Goal: Task Accomplishment & Management: Manage account settings

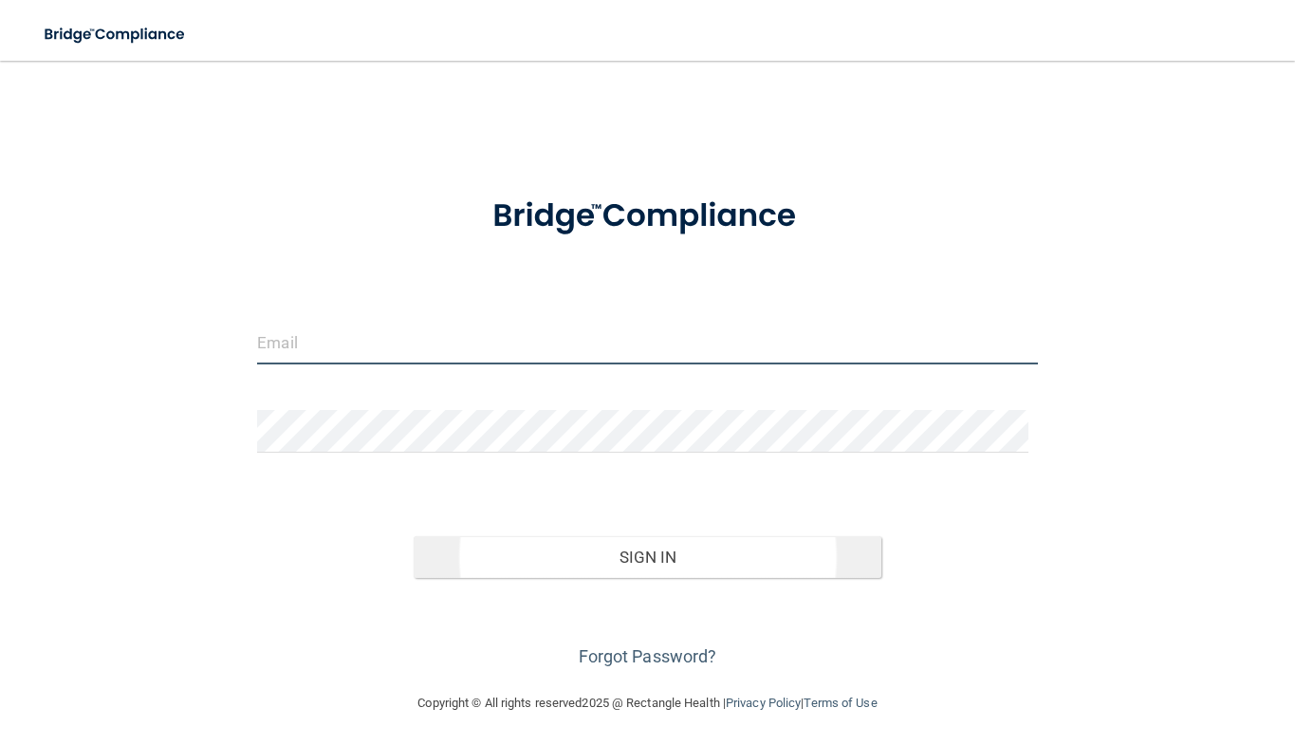
type input "[EMAIL_ADDRESS][DOMAIN_NAME]"
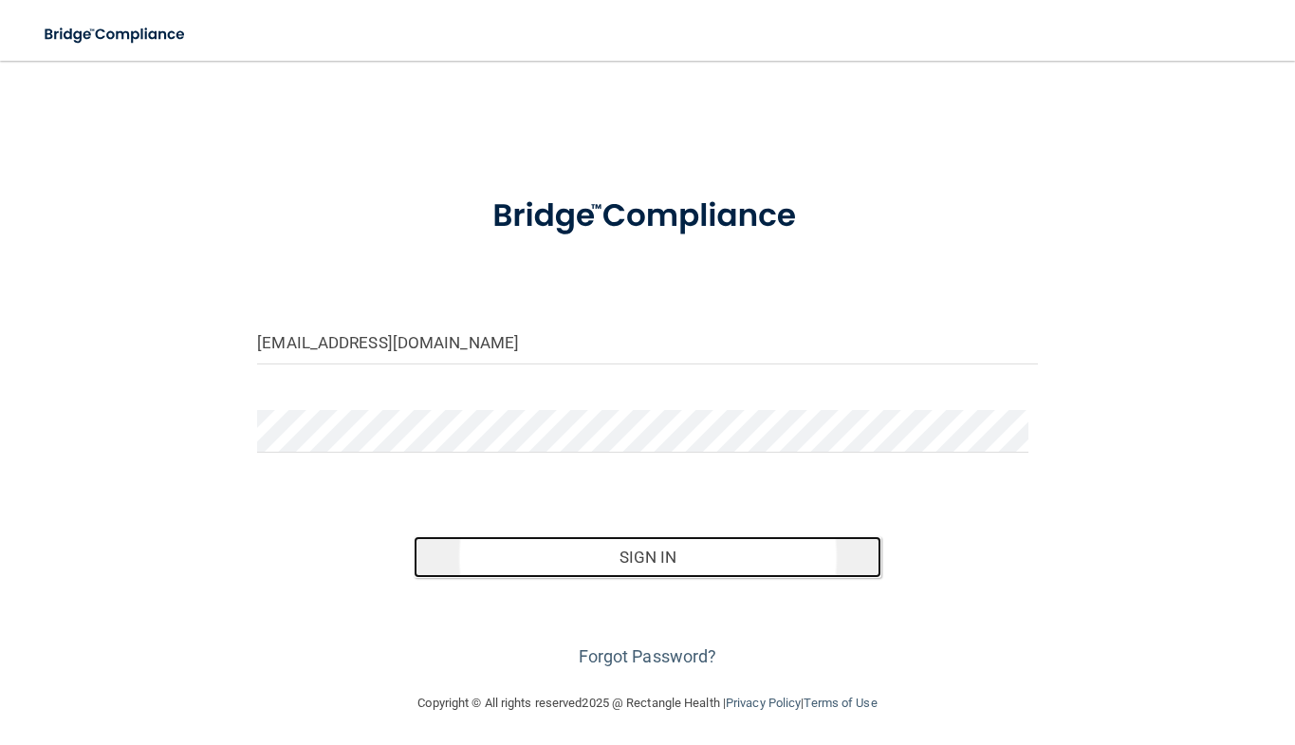
click at [631, 545] on button "Sign In" at bounding box center [648, 557] width 468 height 42
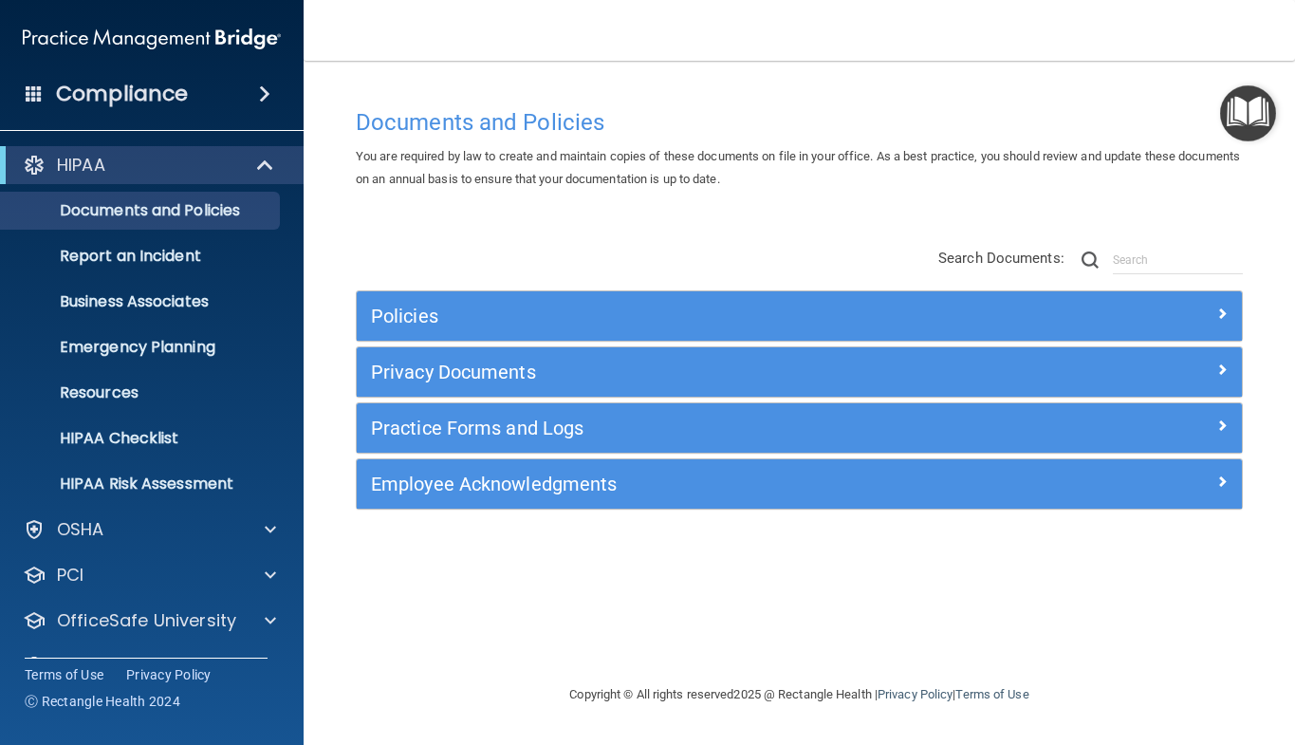
click at [1293, 744] on main "Documents and Policies You are required by law to create and maintain copies of…" at bounding box center [800, 403] width 992 height 684
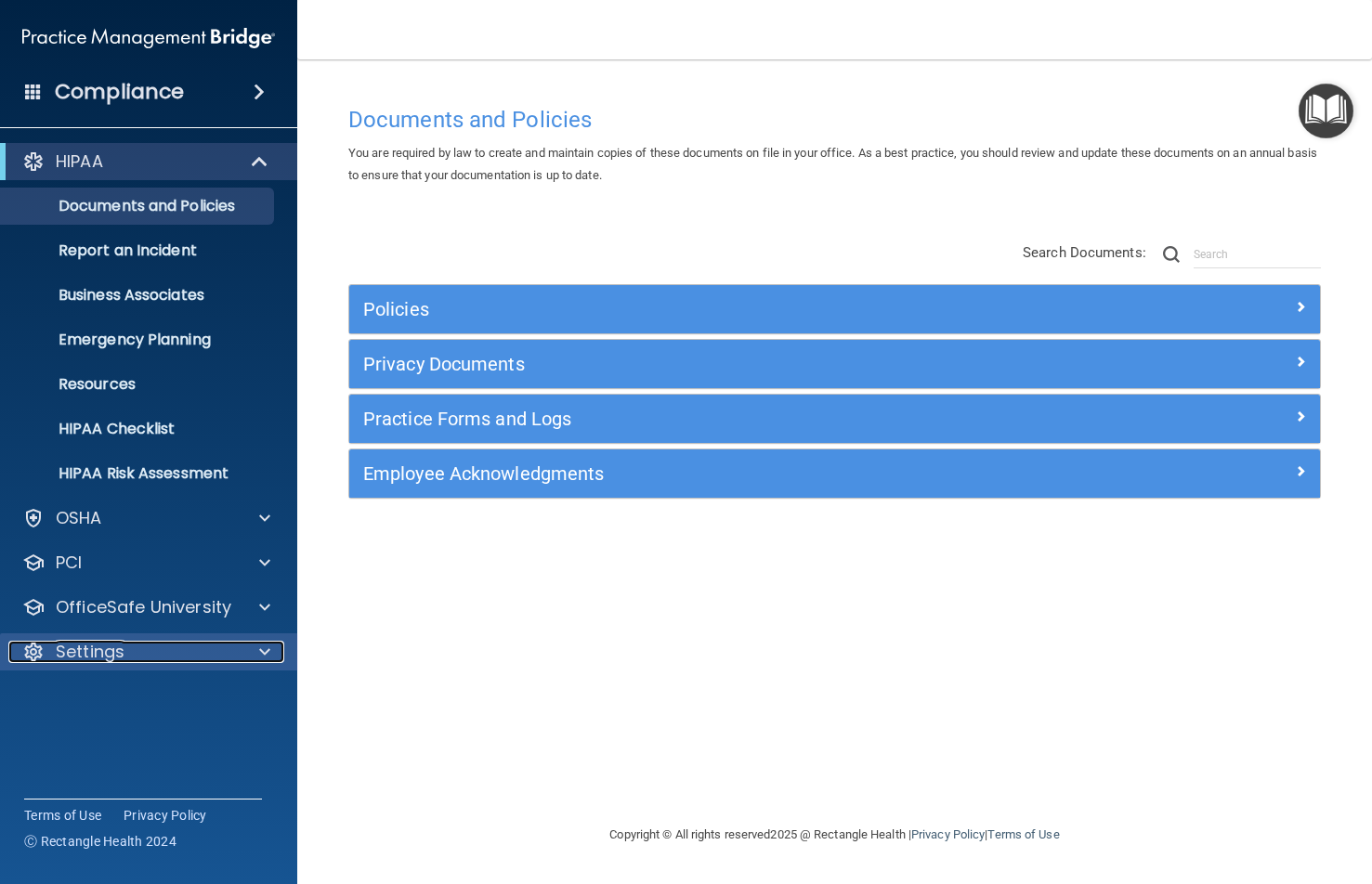
click at [267, 653] on span at bounding box center [264, 652] width 11 height 23
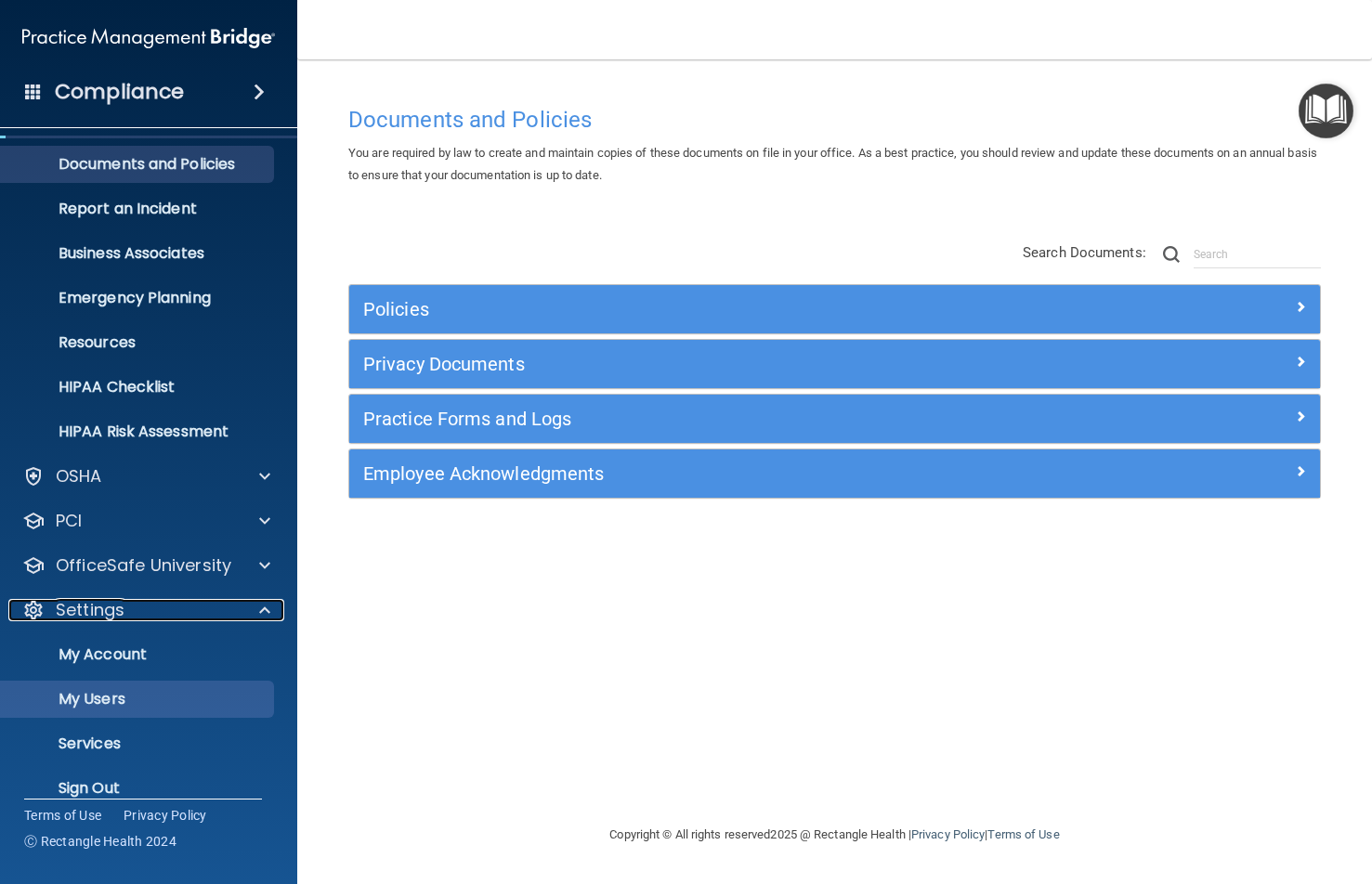
scroll to position [65, 0]
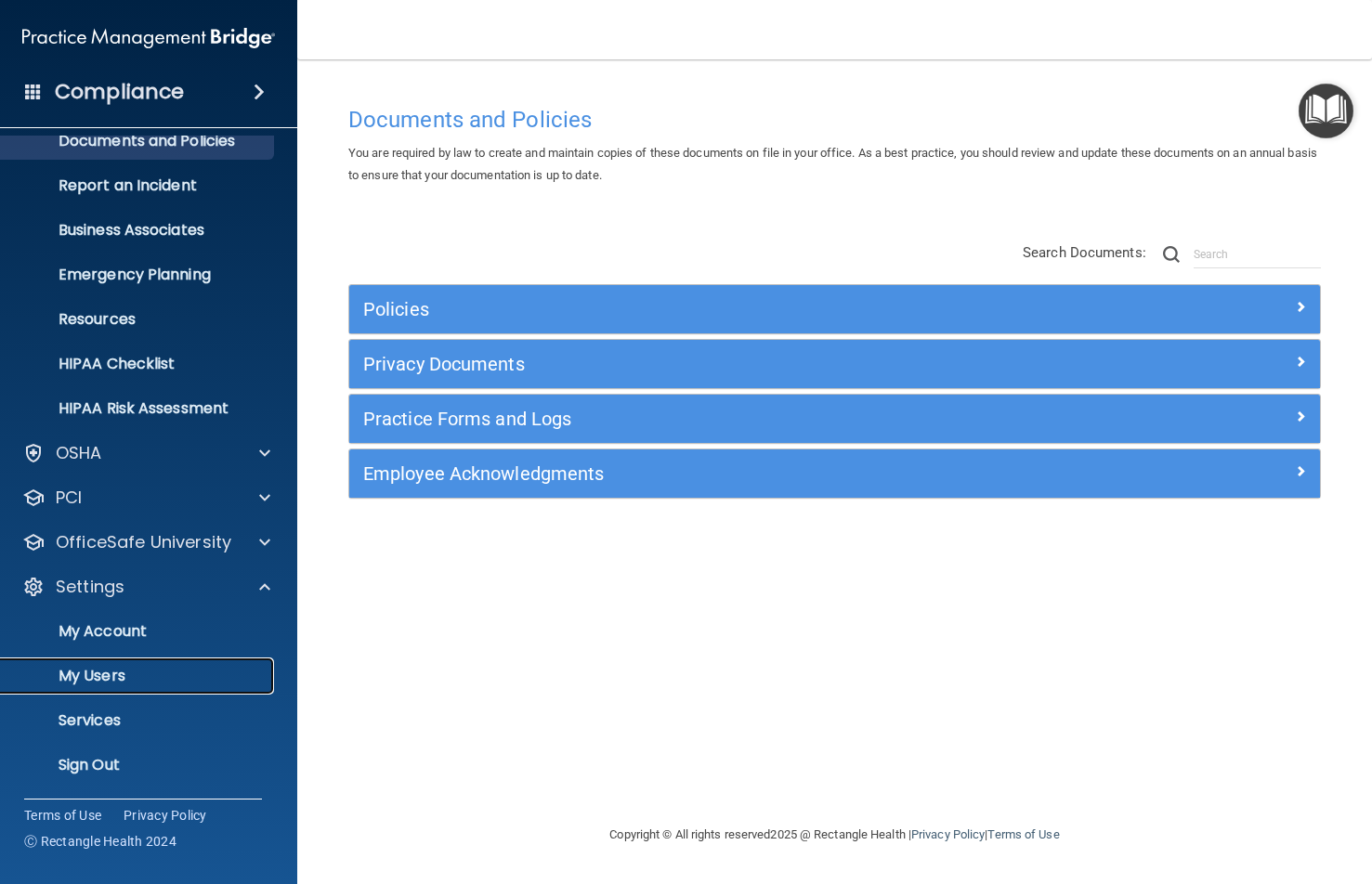
click at [126, 671] on p "My Users" at bounding box center [138, 675] width 253 height 19
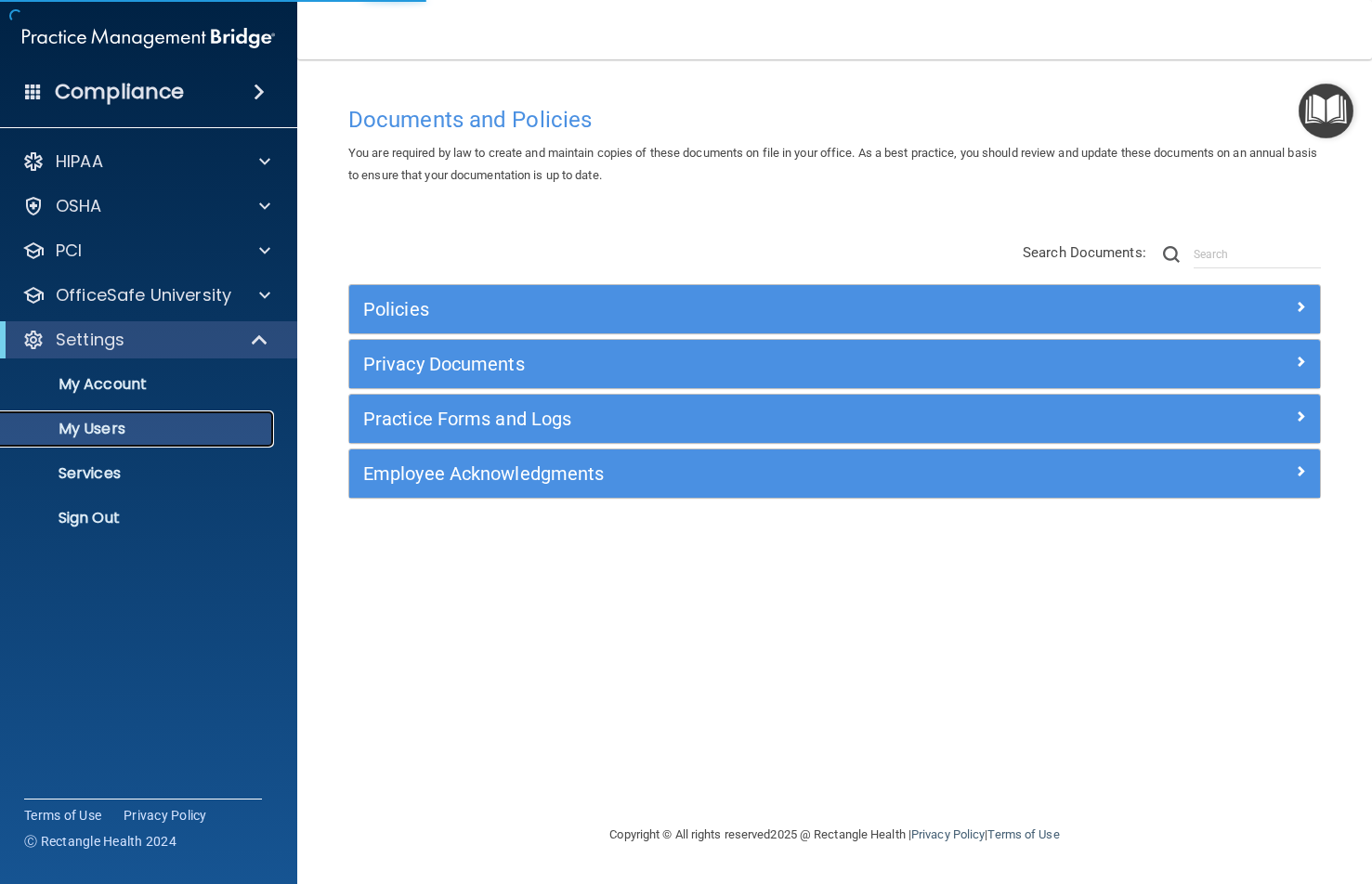
select select "20"
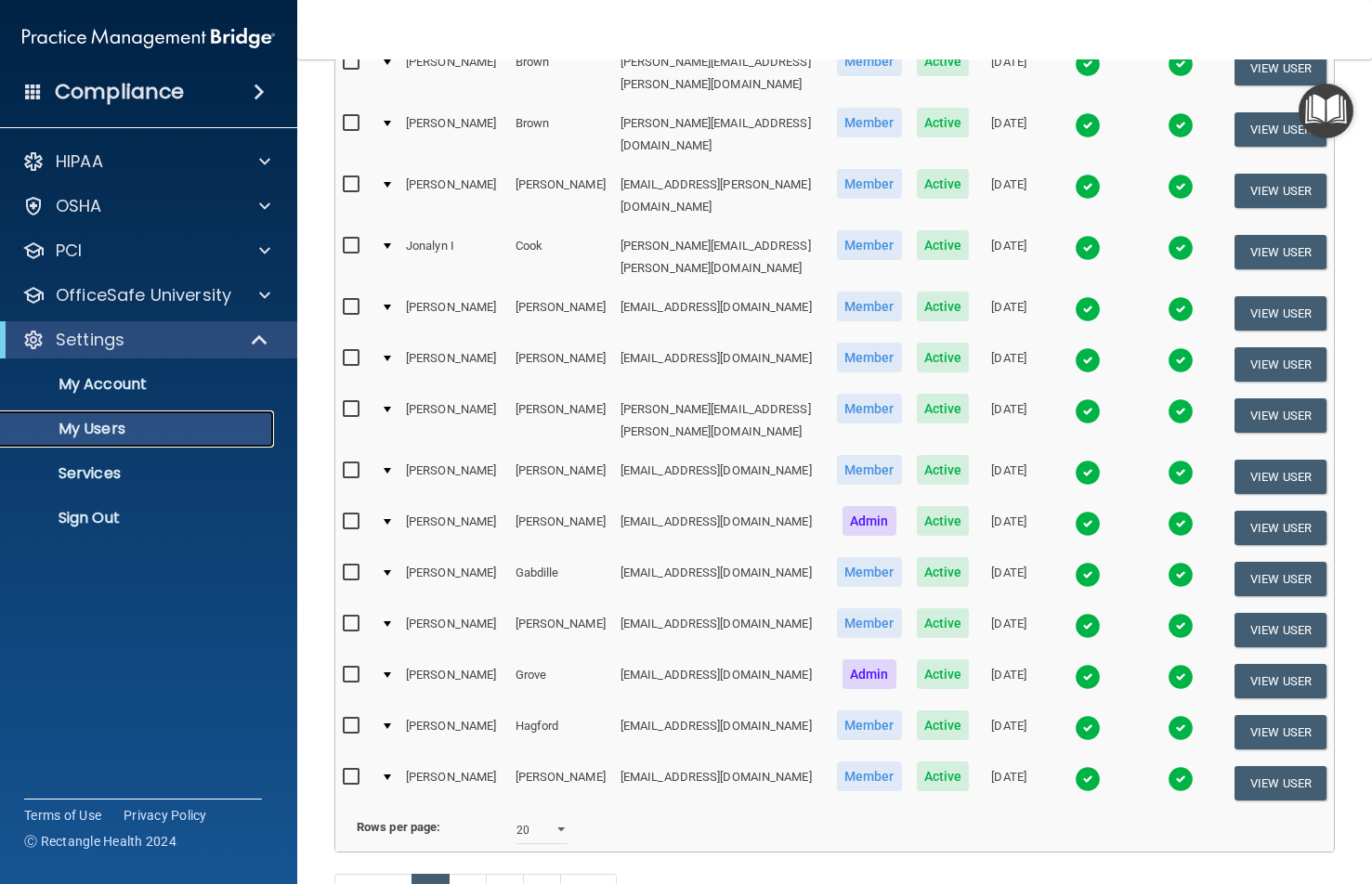
scroll to position [650, 0]
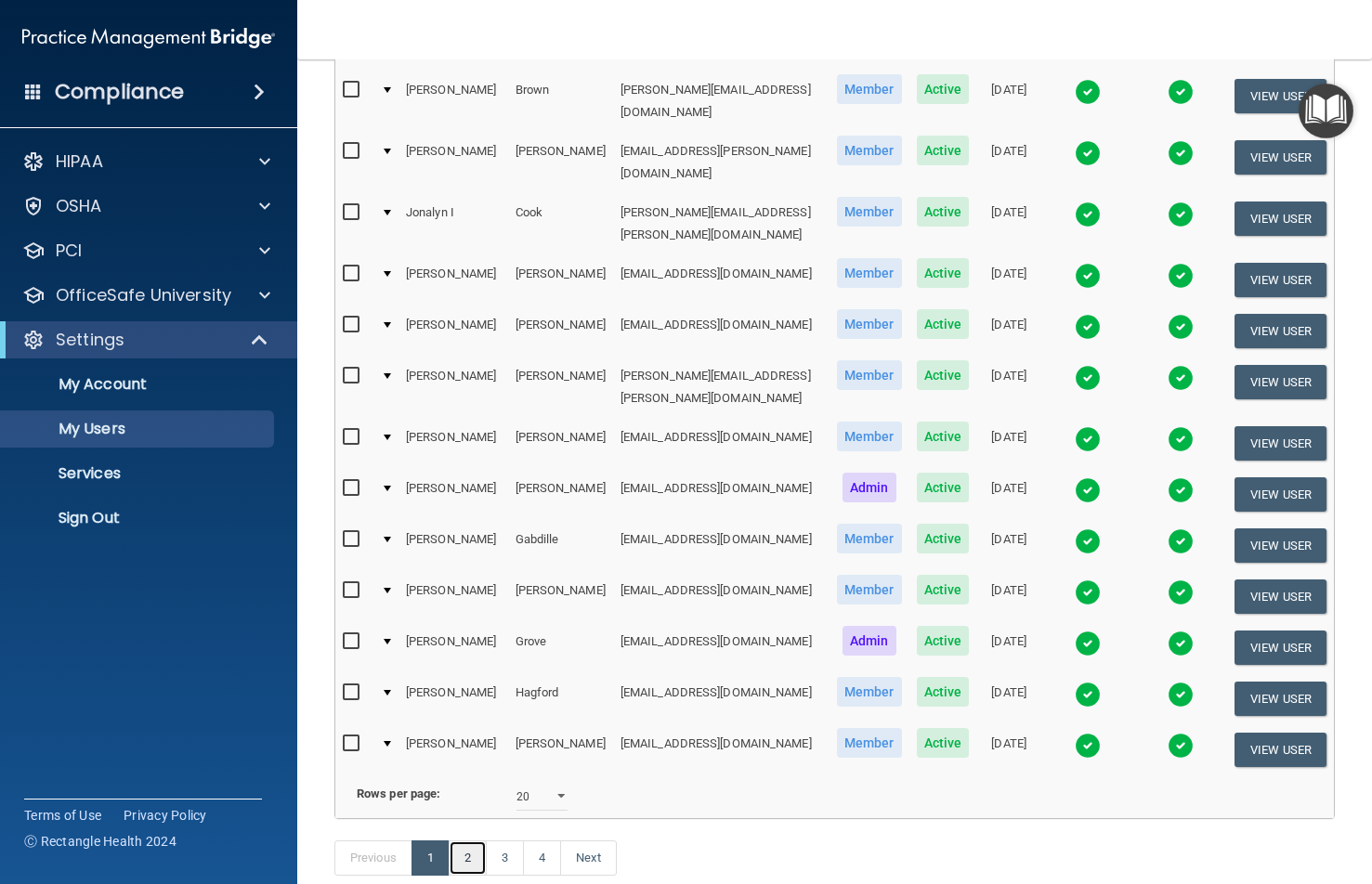
click at [468, 728] on link "2" at bounding box center [467, 859] width 38 height 35
select select "20"
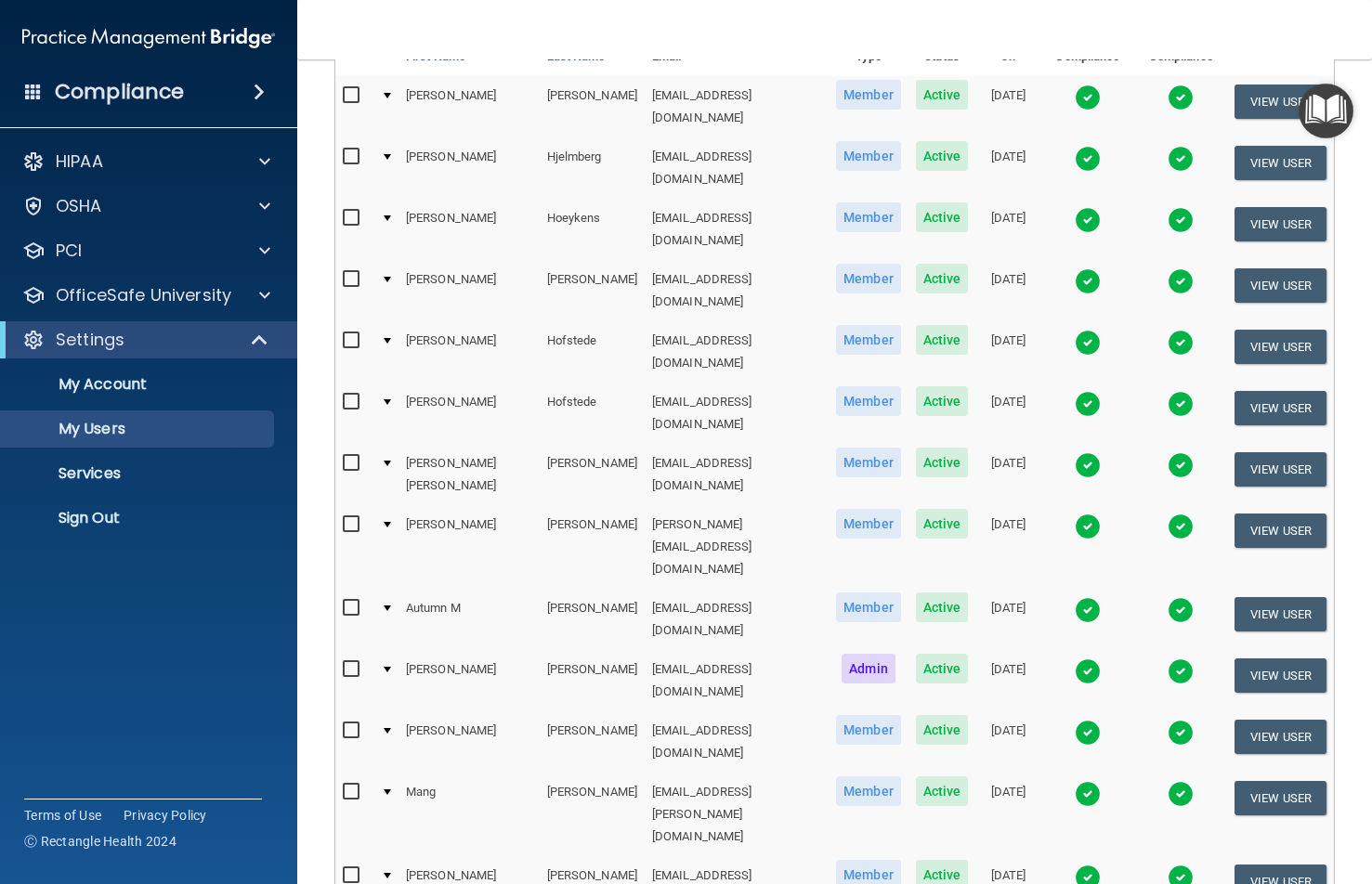
scroll to position [279, 0]
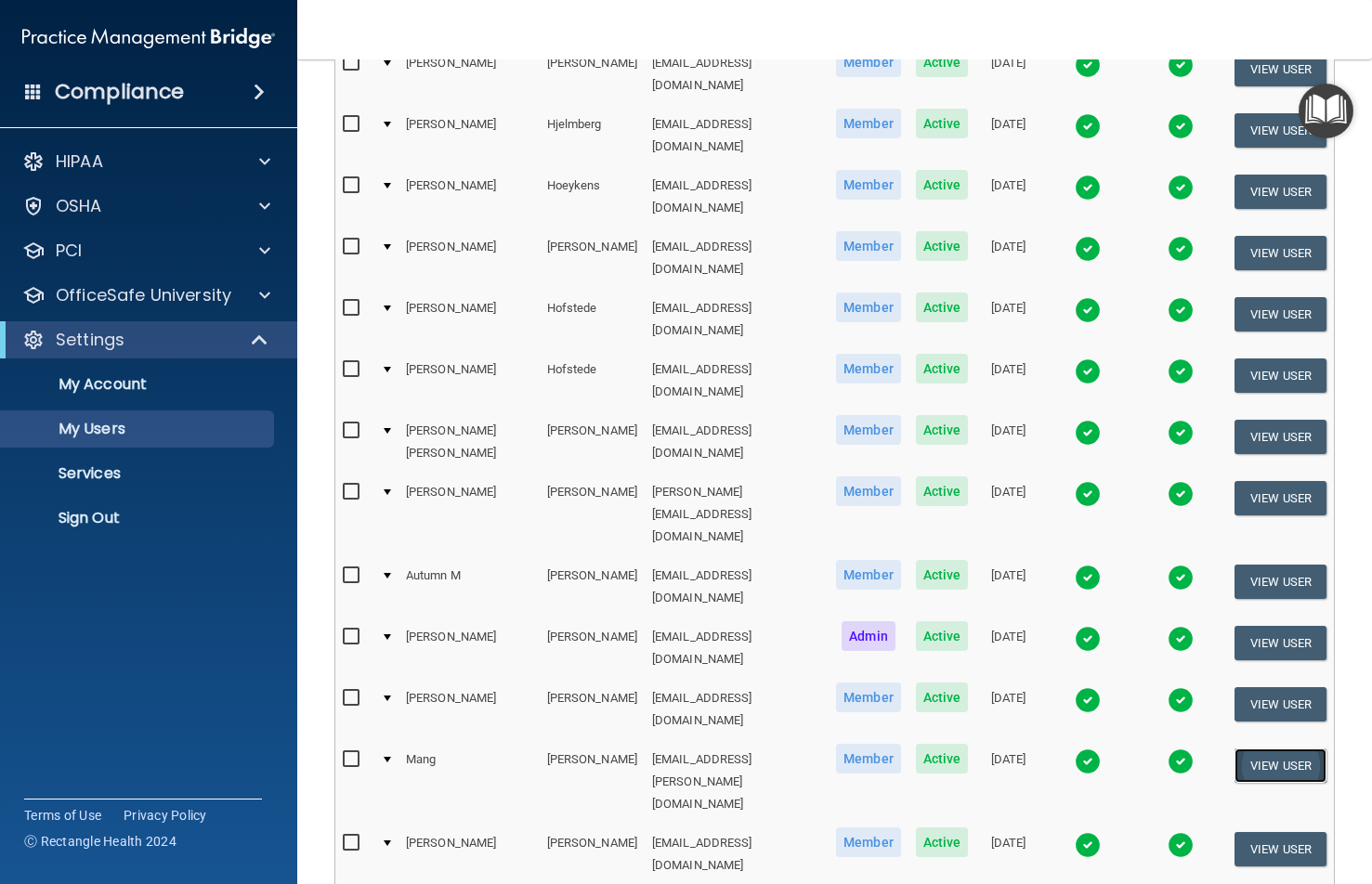
click at [1266, 728] on button "View User" at bounding box center [1280, 766] width 92 height 34
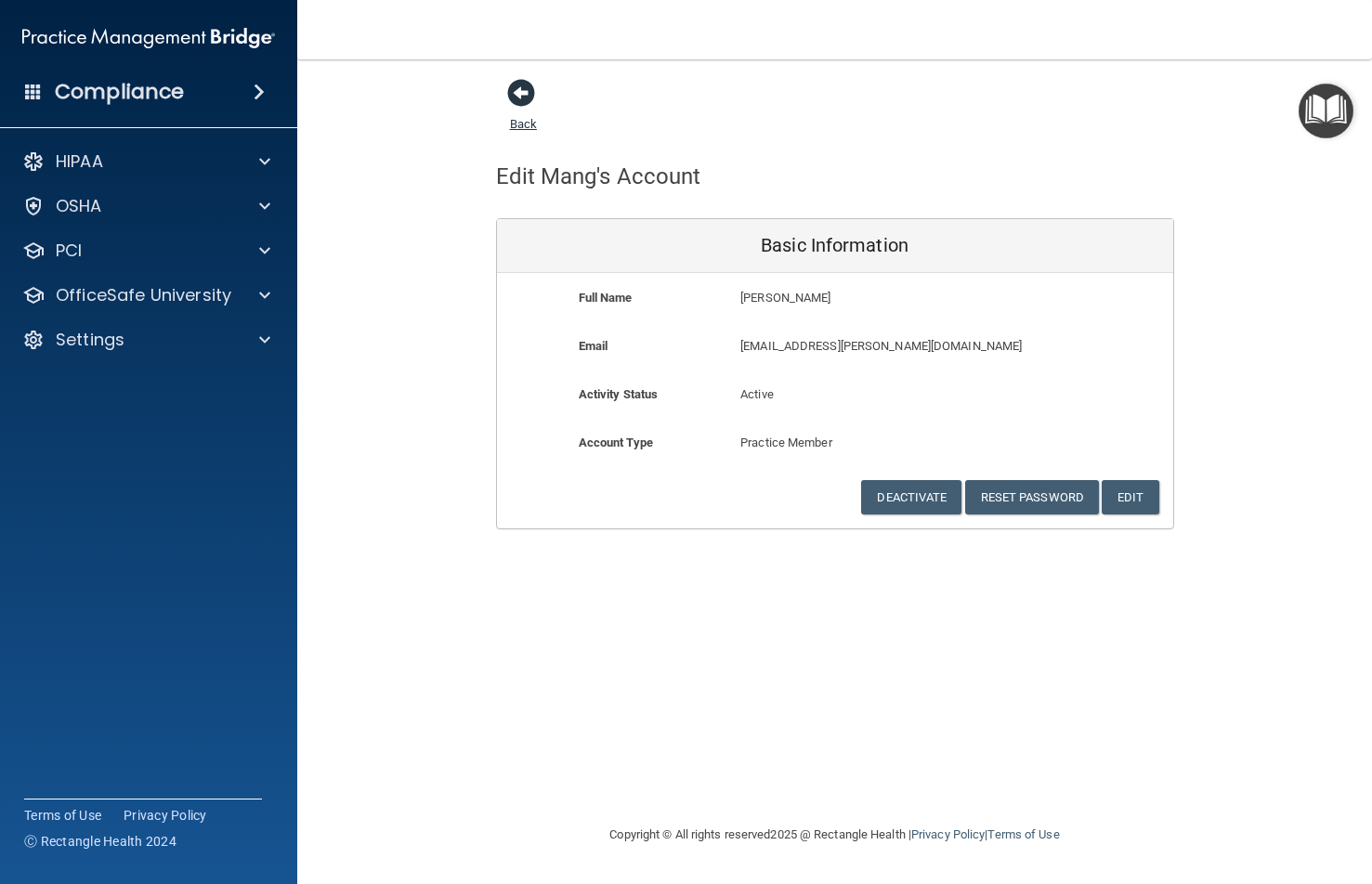
click at [524, 102] on span at bounding box center [521, 93] width 27 height 27
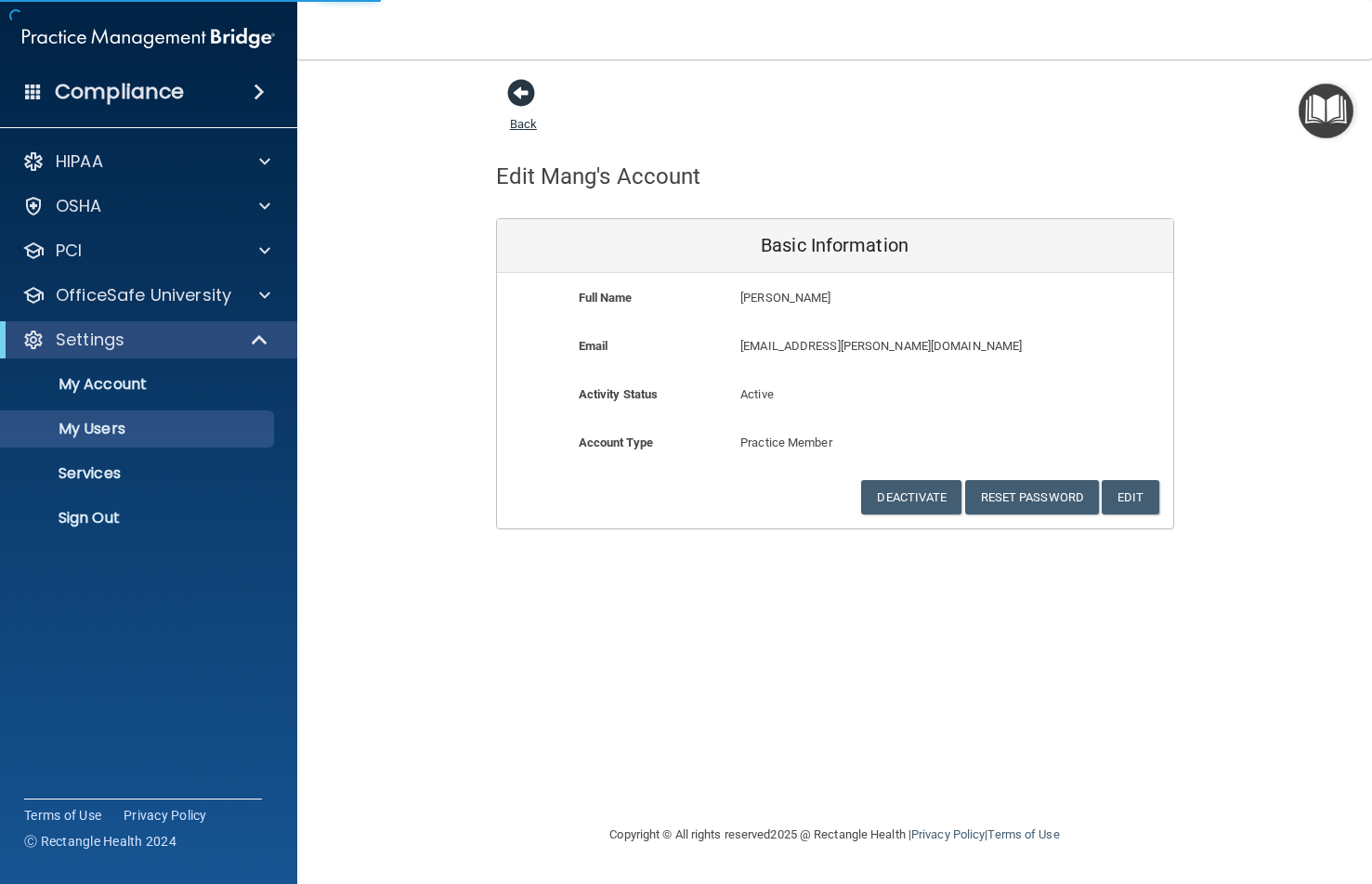
select select "20"
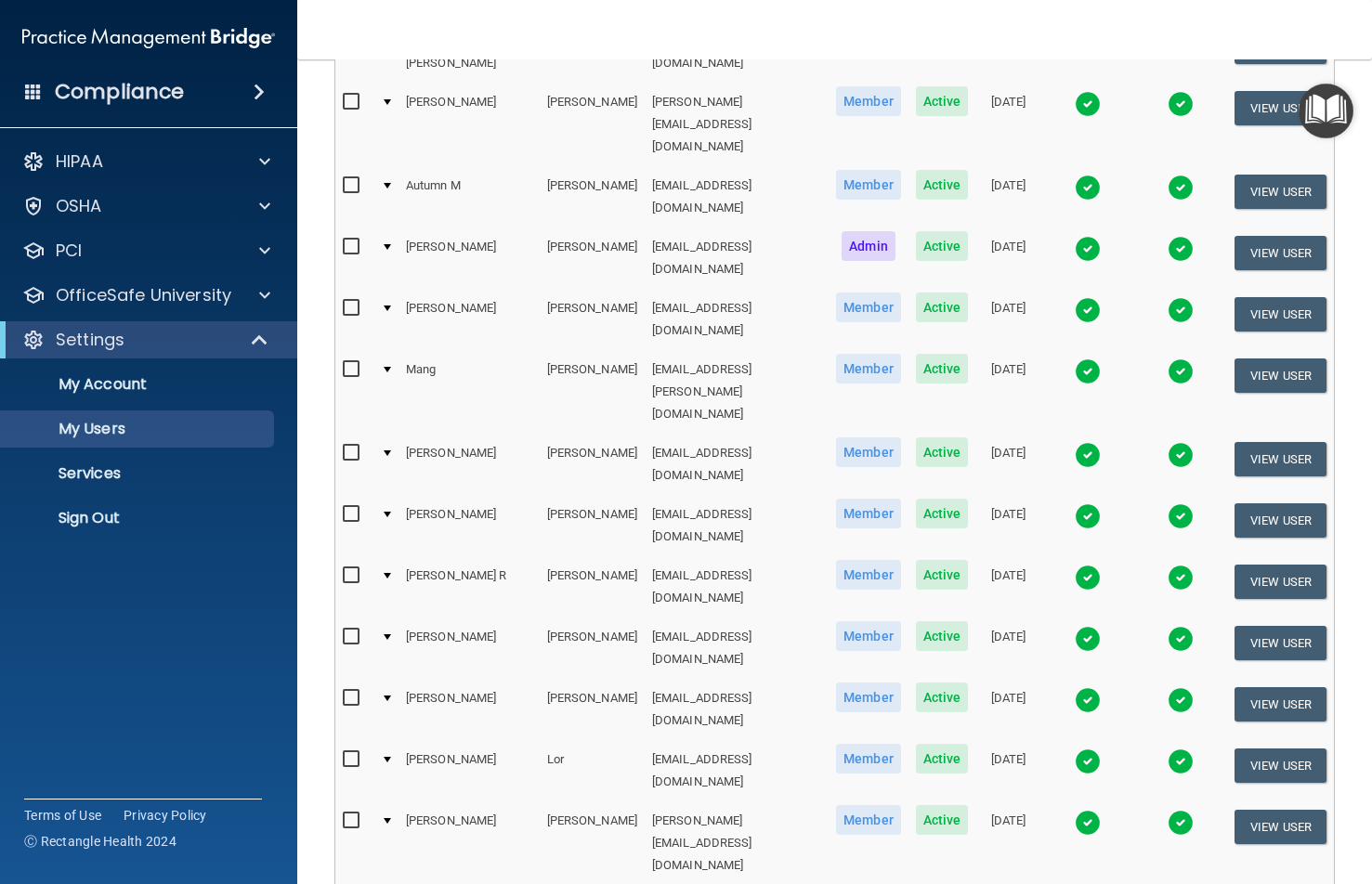
scroll to position [701, 0]
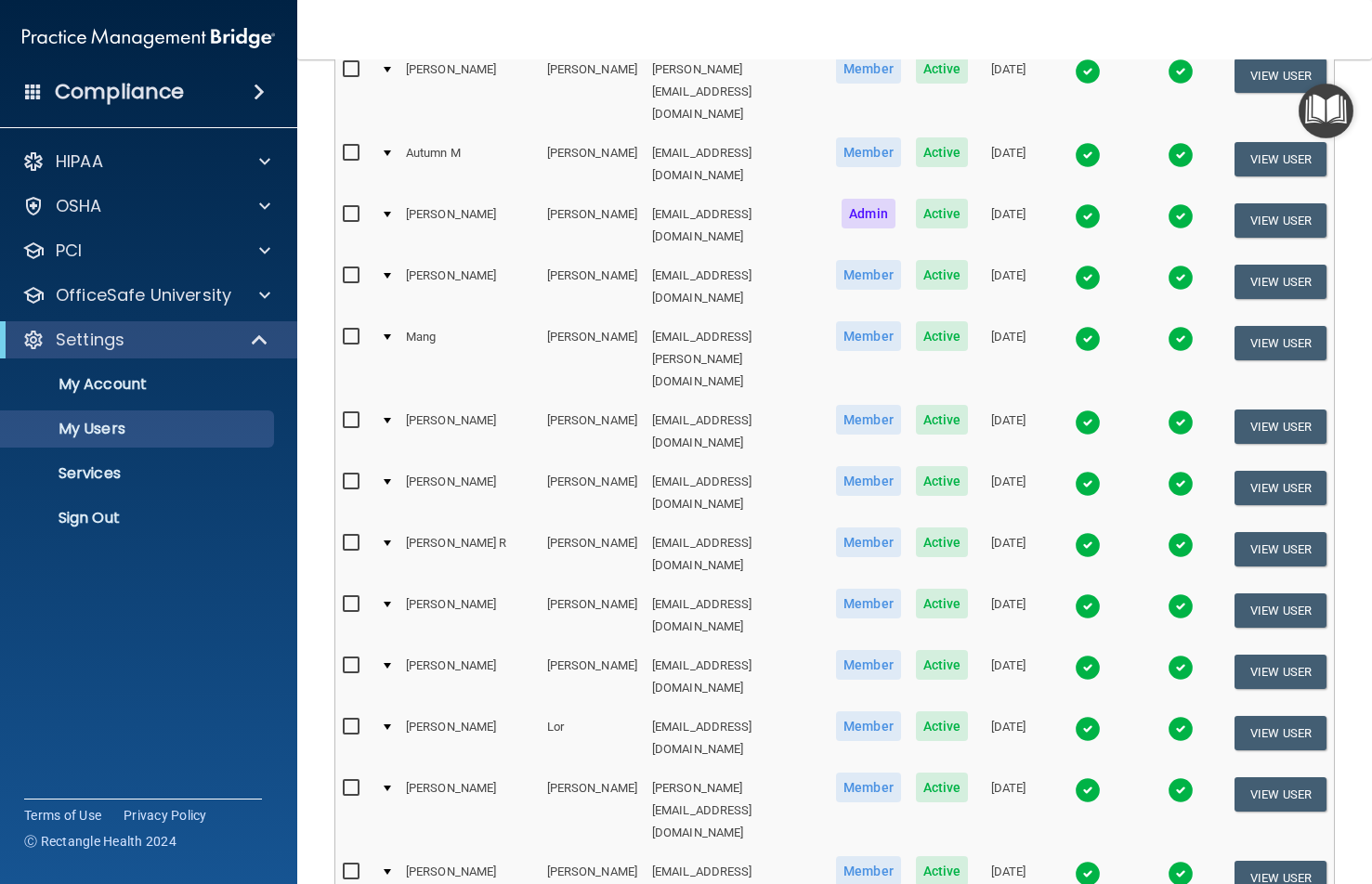
click at [389, 335] on div at bounding box center [388, 338] width 8 height 6
click at [387, 335] on div at bounding box center [388, 338] width 8 height 6
click at [350, 330] on input "checkbox" at bounding box center [353, 337] width 22 height 15
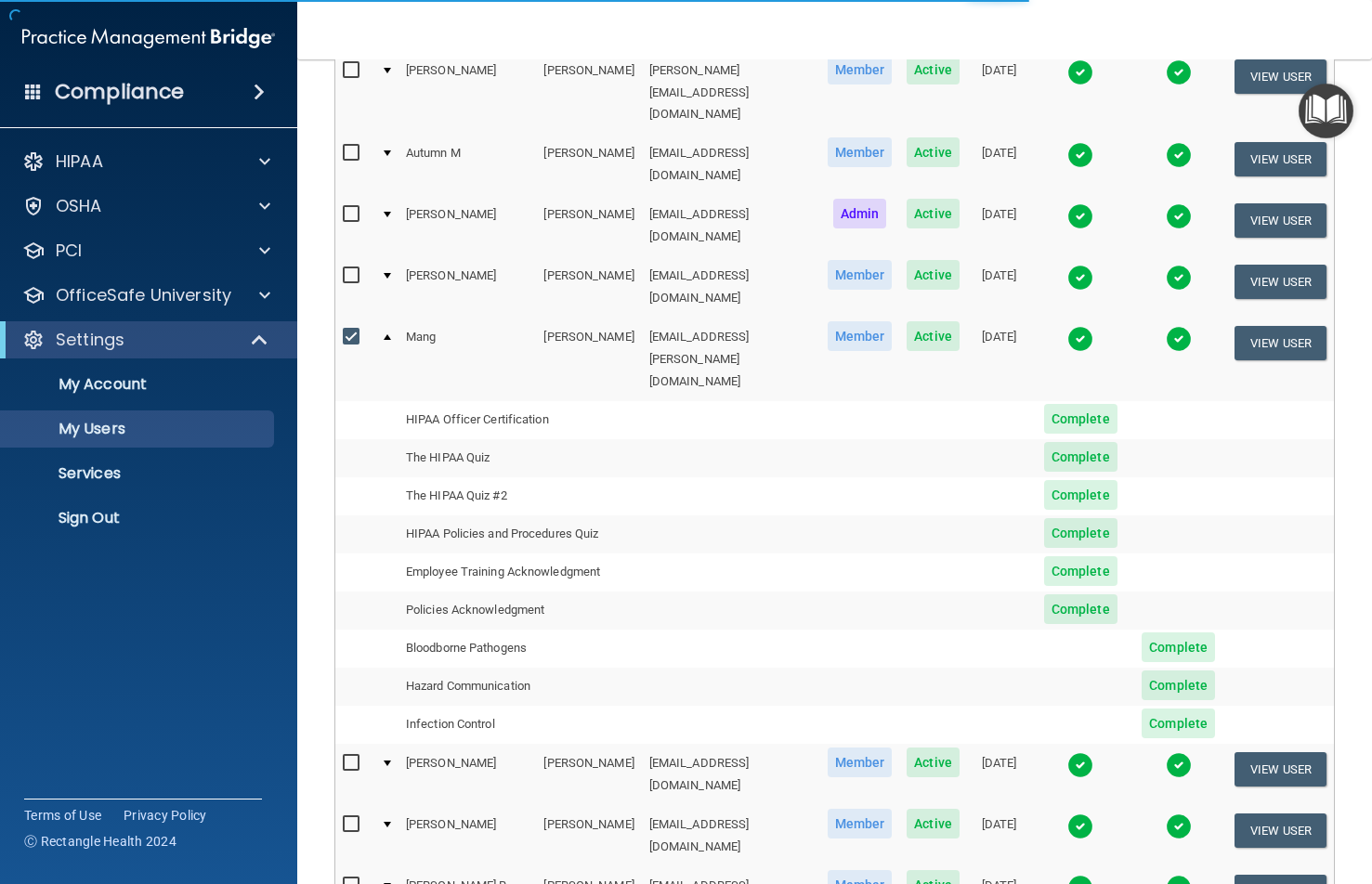
scroll to position [692, 0]
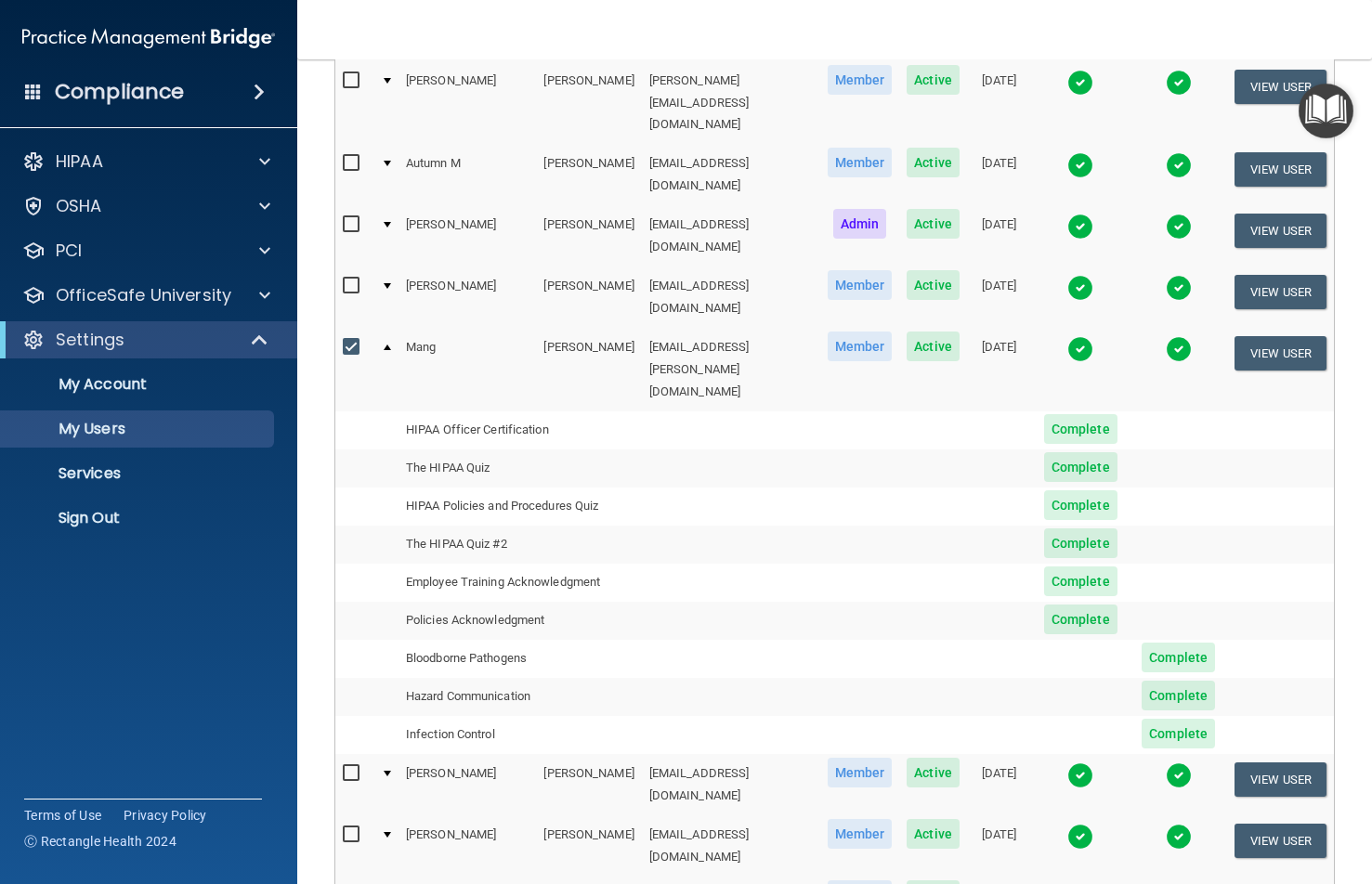
click at [1060, 529] on span "Complete" at bounding box center [1080, 543] width 73 height 29
click at [417, 526] on td "The HIPAA Quiz #2" at bounding box center [520, 544] width 244 height 38
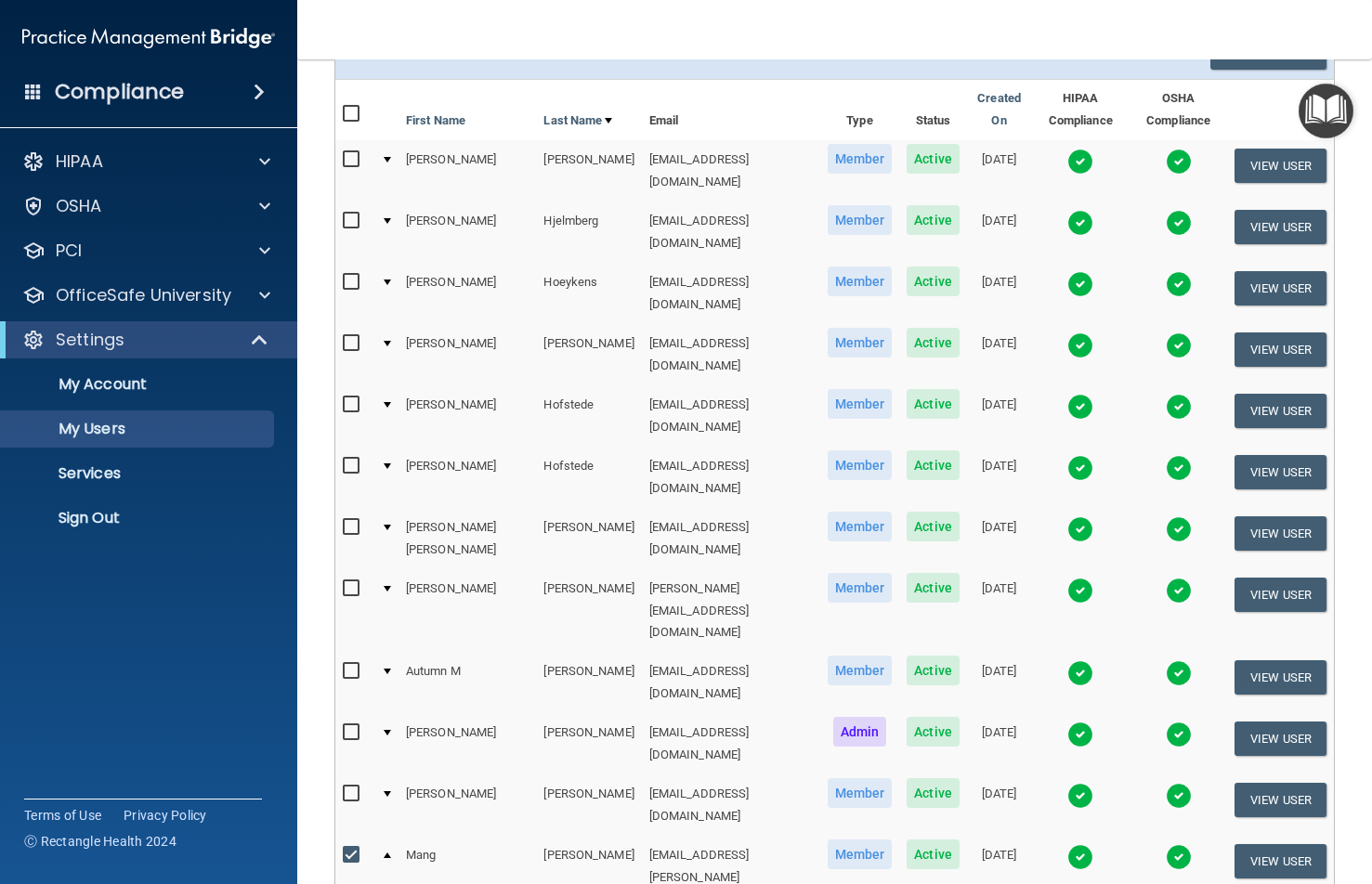
scroll to position [413, 0]
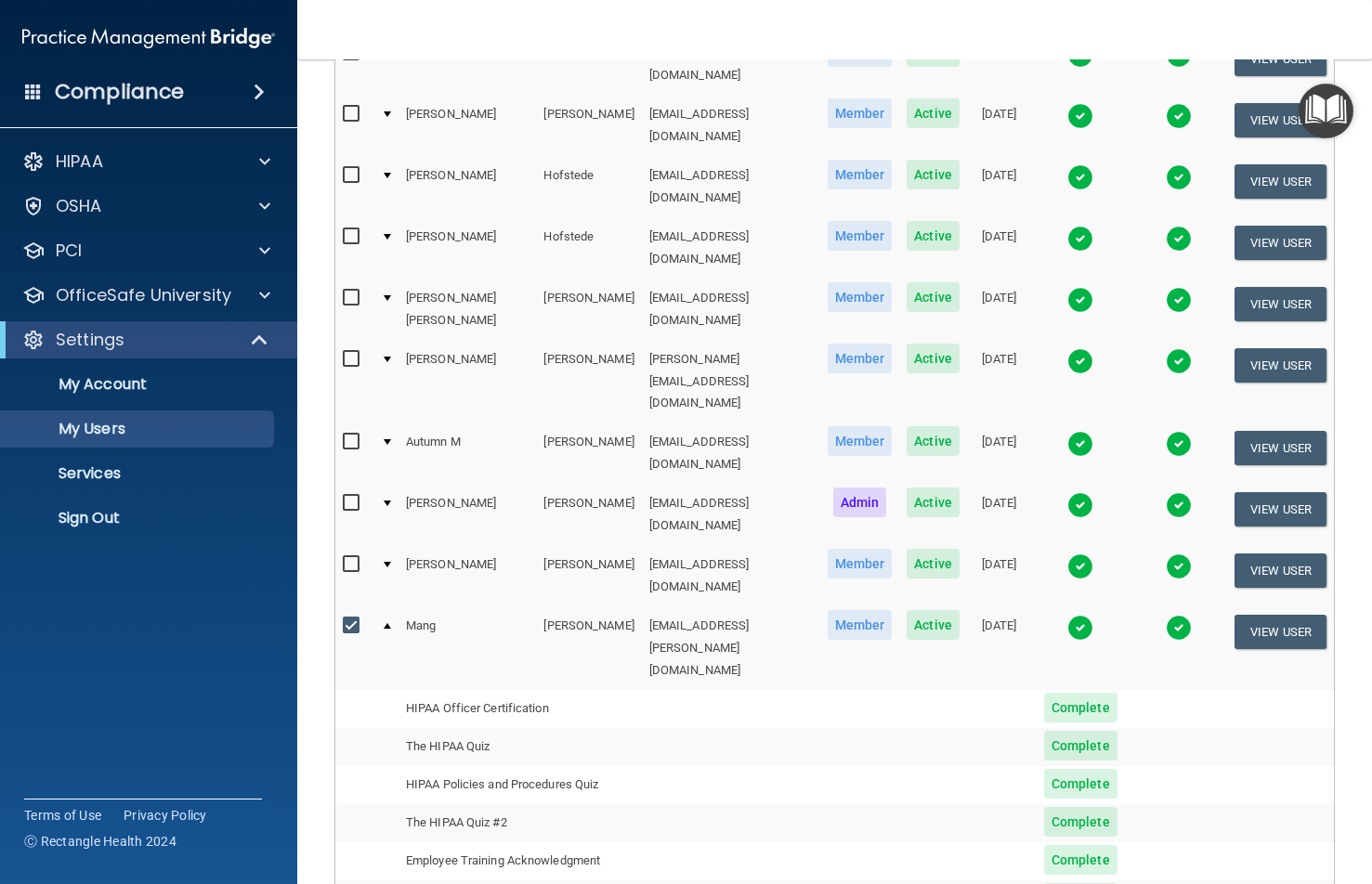
click at [355, 619] on input "checkbox" at bounding box center [353, 626] width 22 height 15
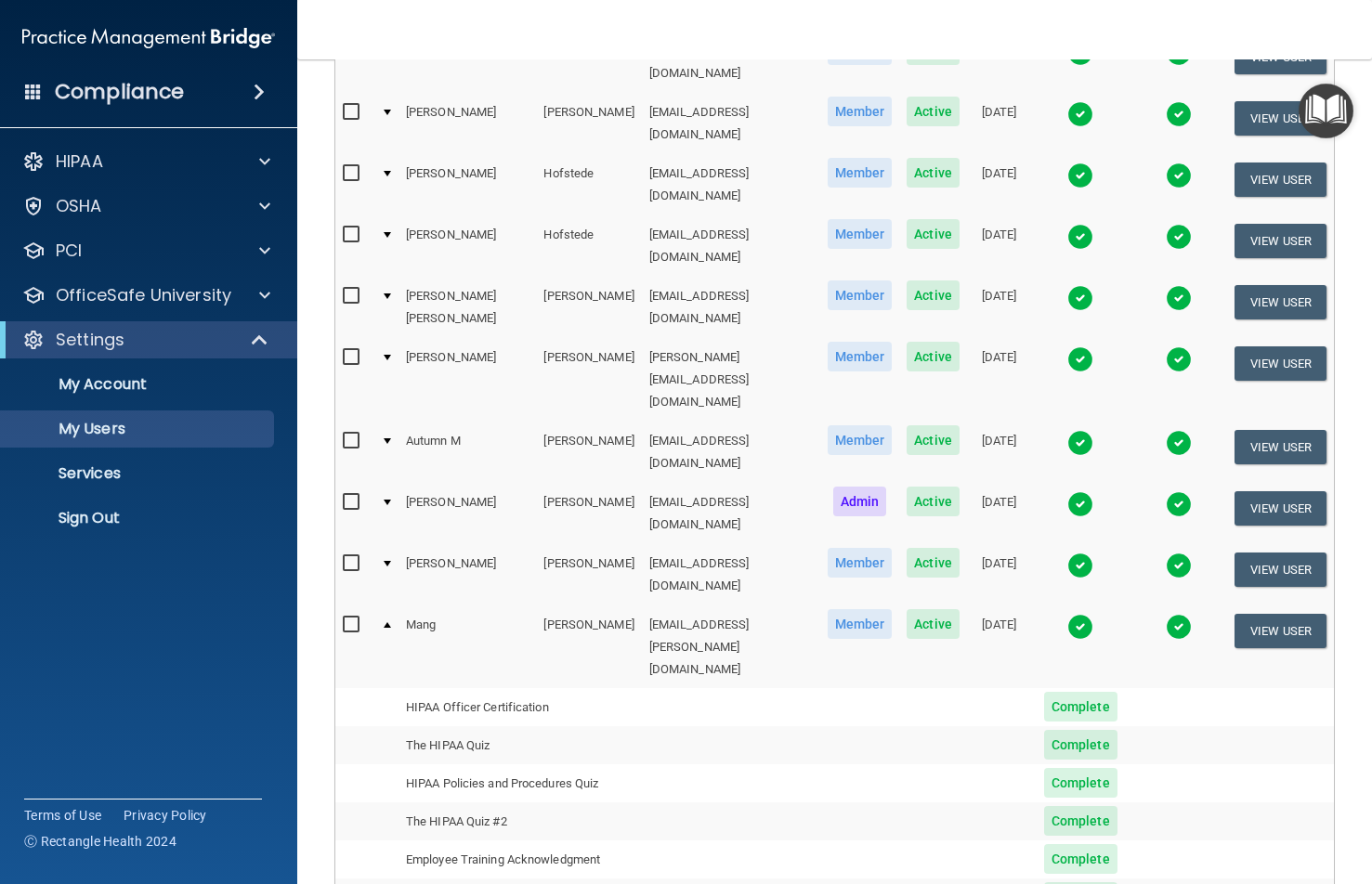
scroll to position [411, 0]
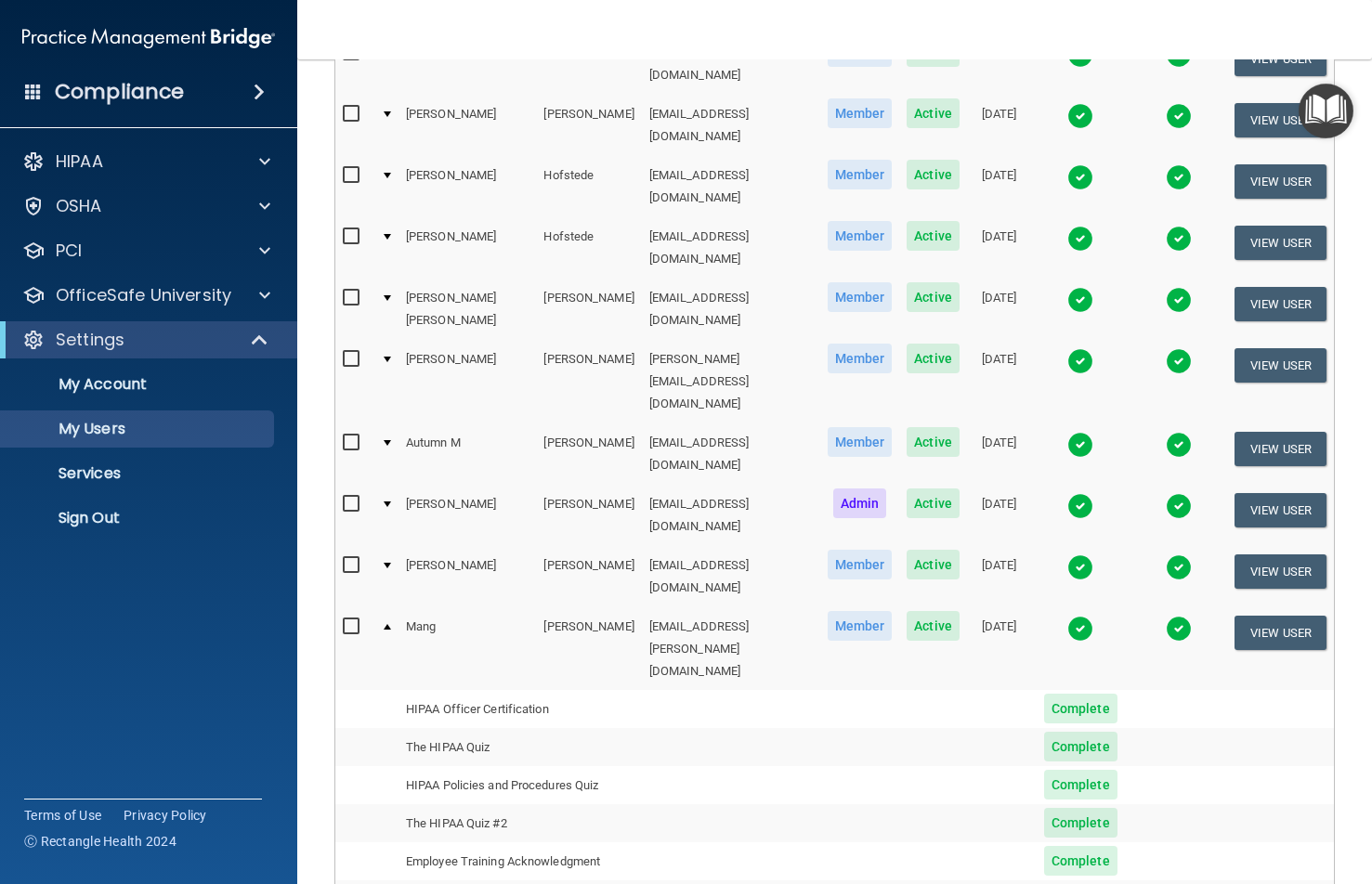
click at [388, 625] on div at bounding box center [388, 628] width 8 height 6
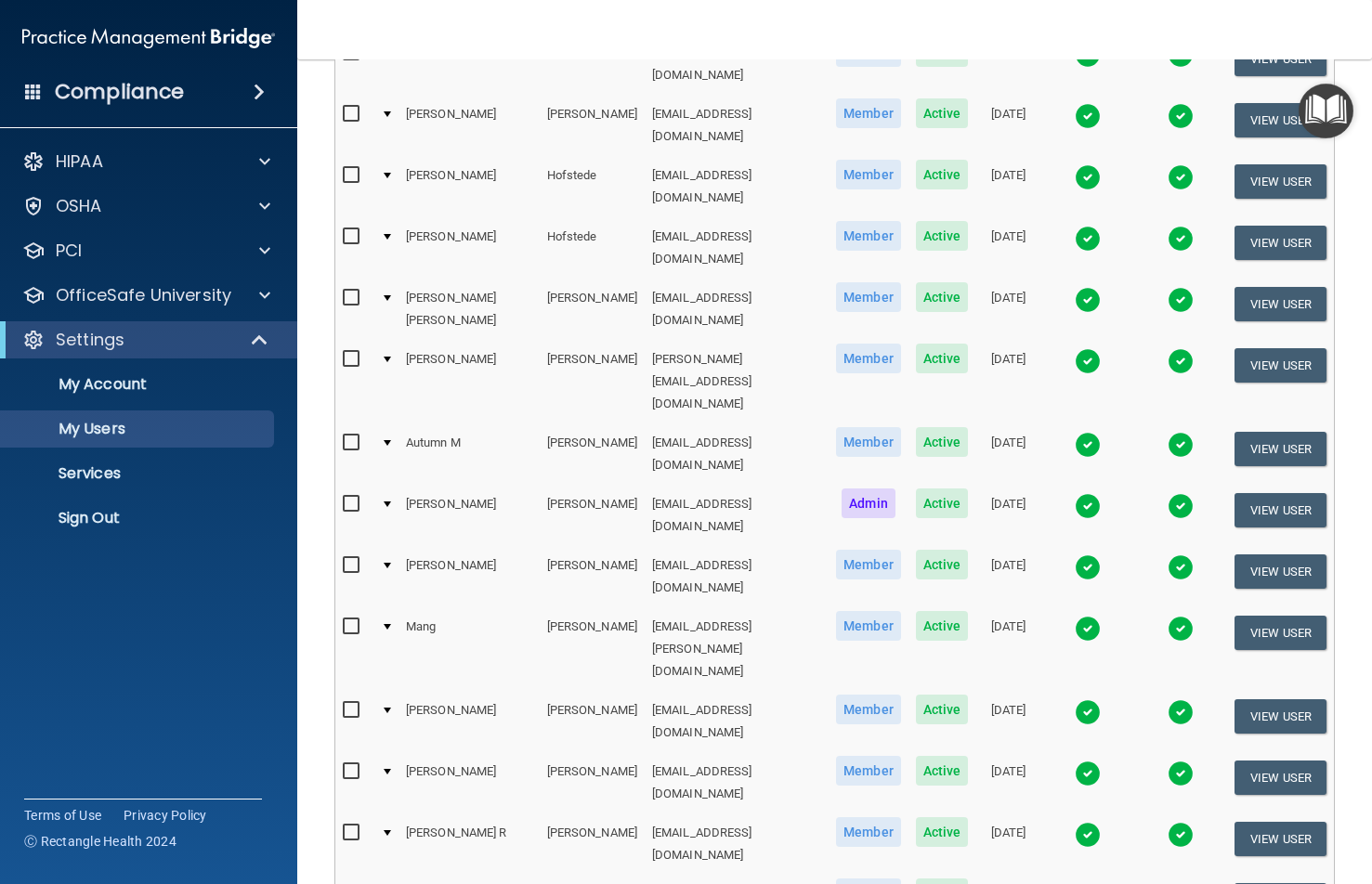
click at [384, 625] on div at bounding box center [388, 628] width 8 height 6
click at [351, 620] on input "checkbox" at bounding box center [353, 627] width 22 height 15
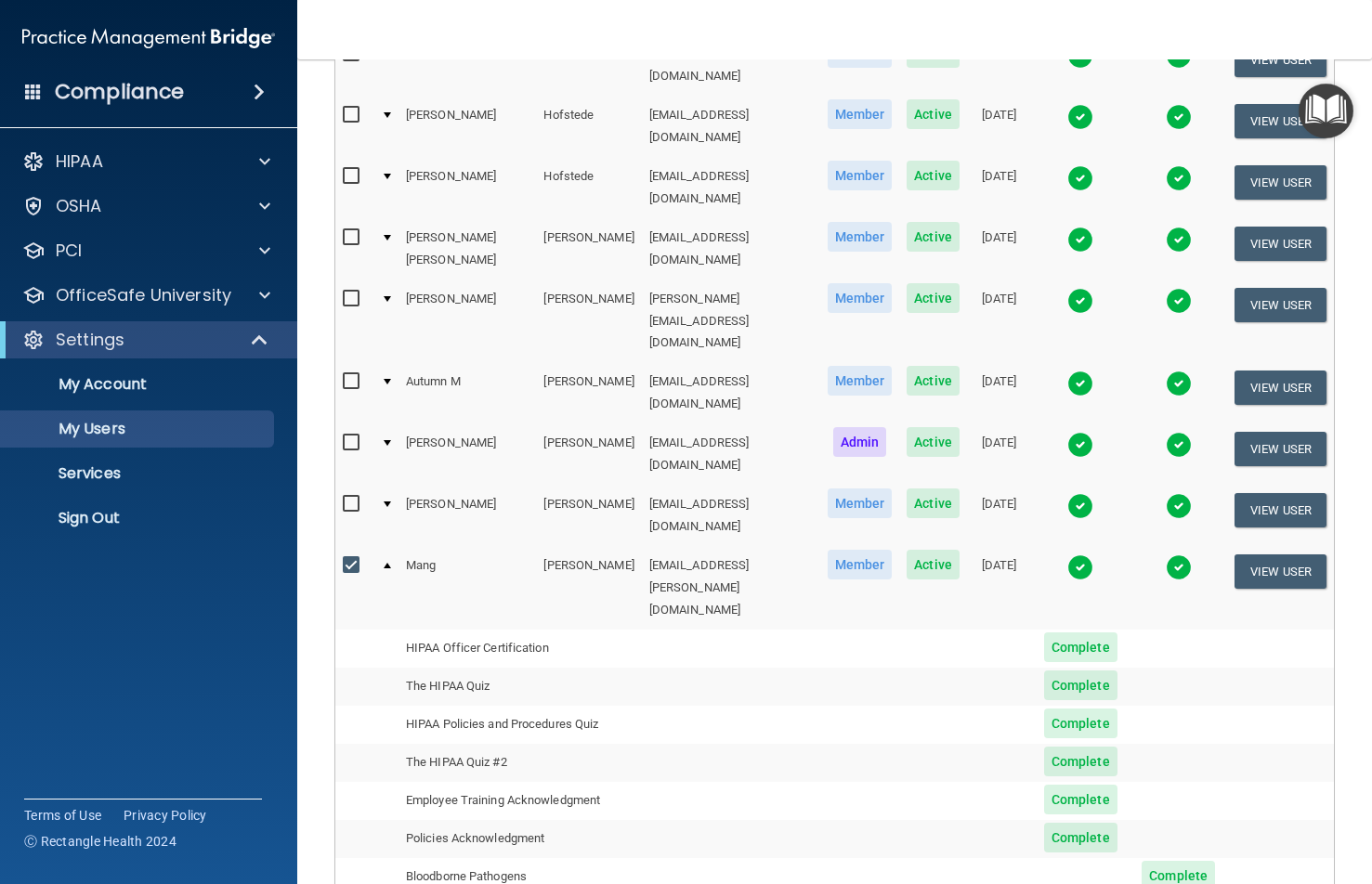
scroll to position [506, 0]
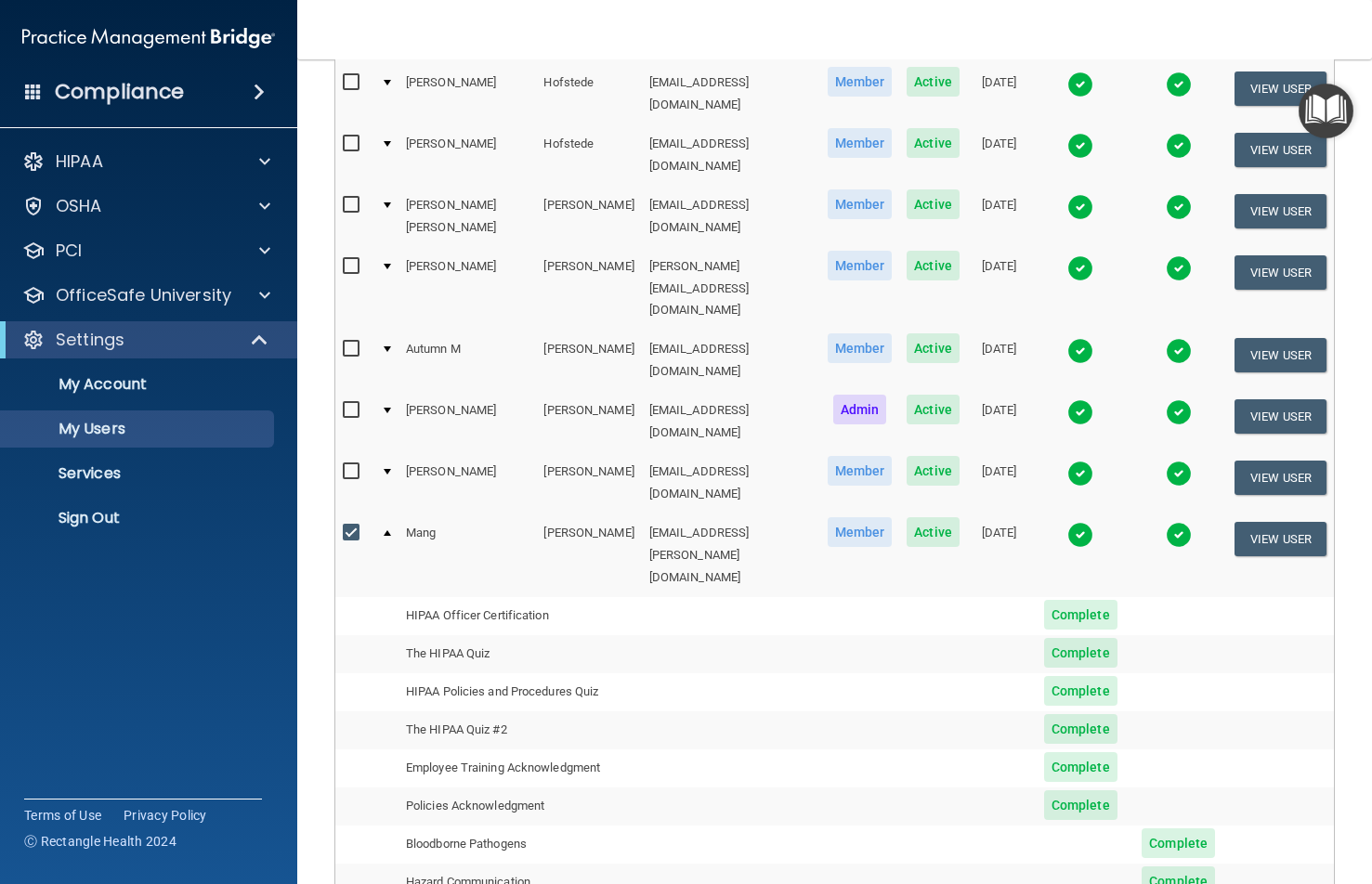
click at [1067, 715] on span "Complete" at bounding box center [1080, 729] width 73 height 29
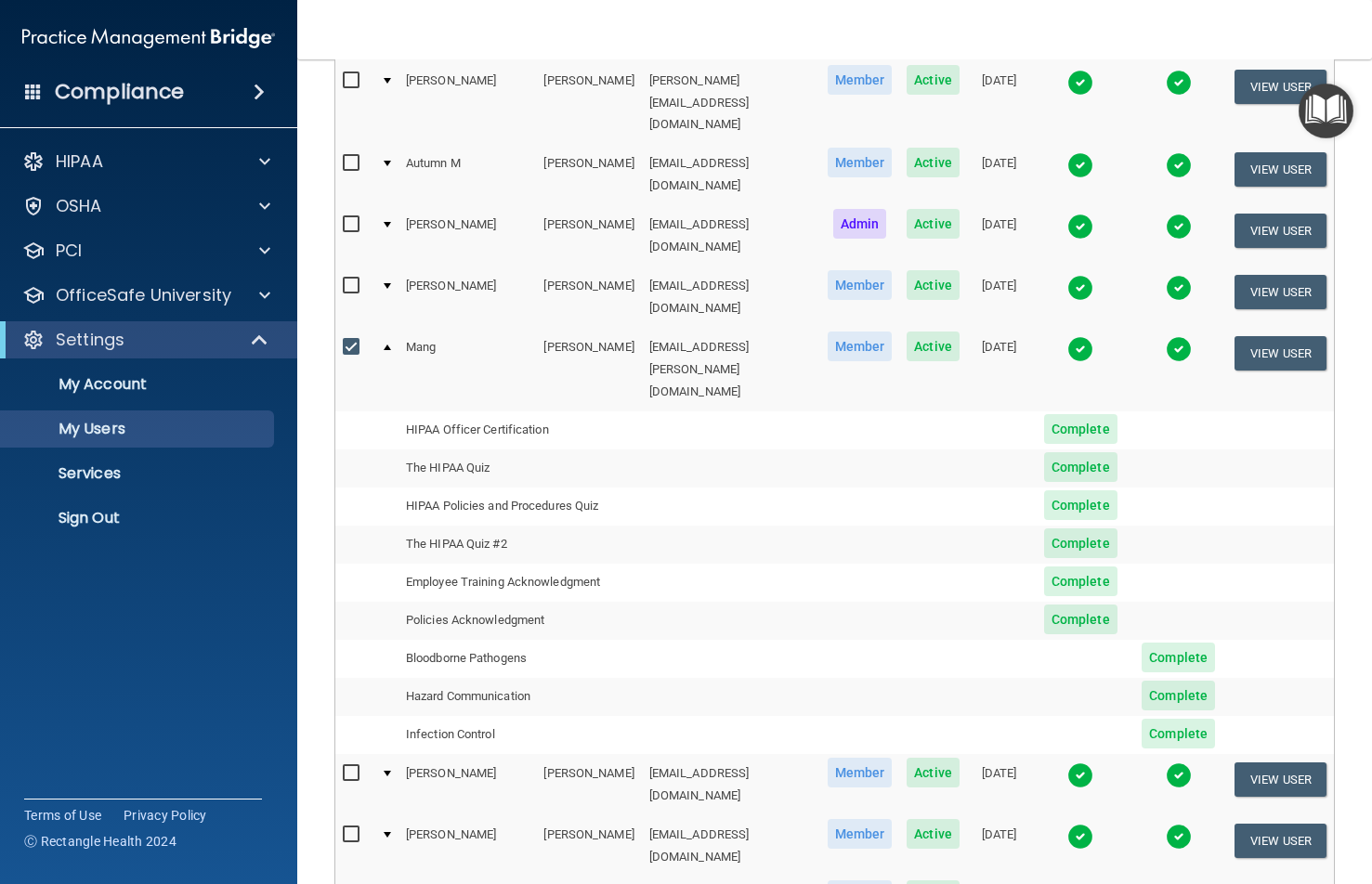
scroll to position [320, 0]
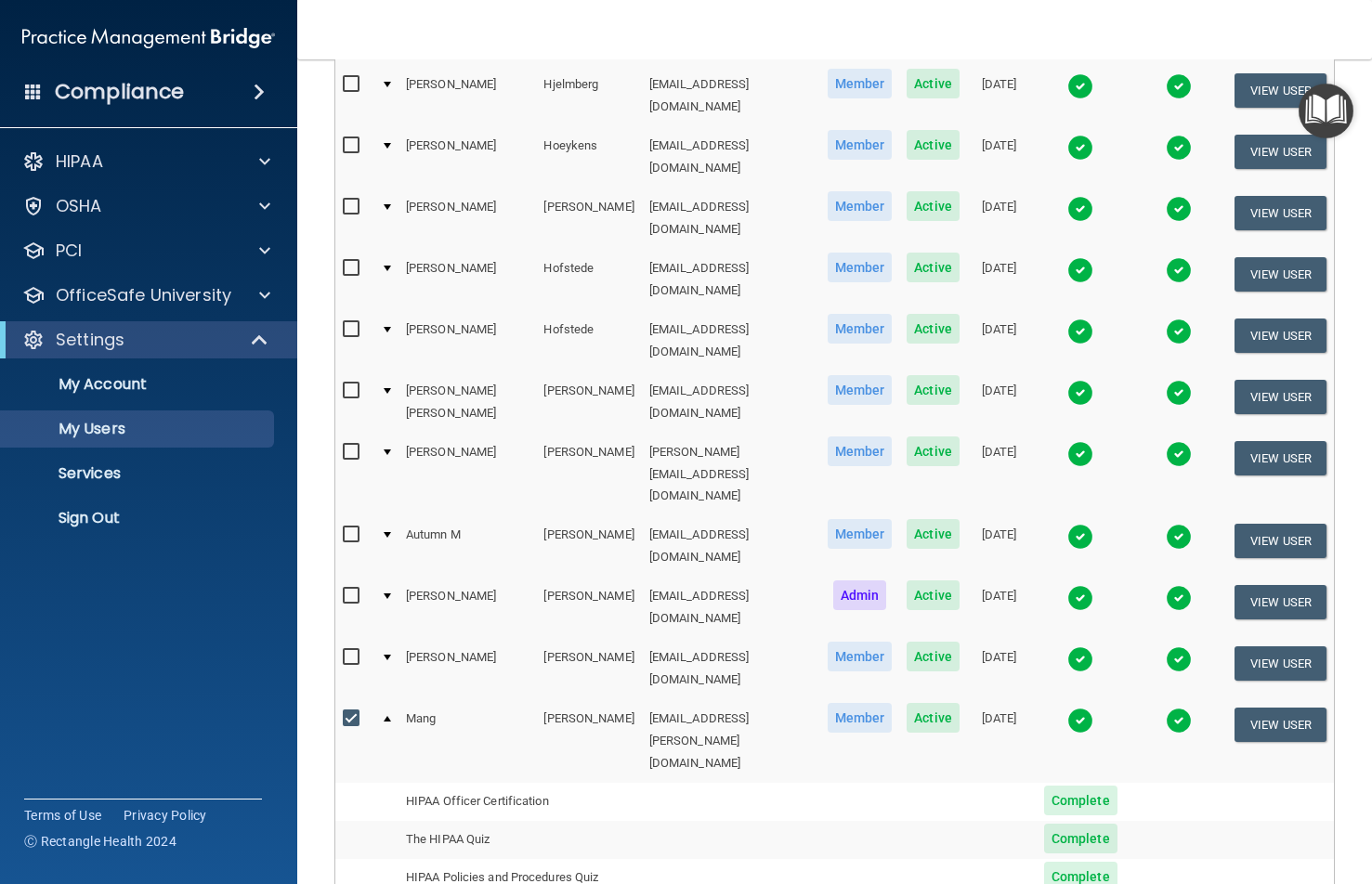
click at [347, 712] on input "checkbox" at bounding box center [353, 719] width 22 height 15
checkbox input "false"
click at [386, 718] on div at bounding box center [388, 721] width 8 height 6
